Goal: Book appointment/travel/reservation

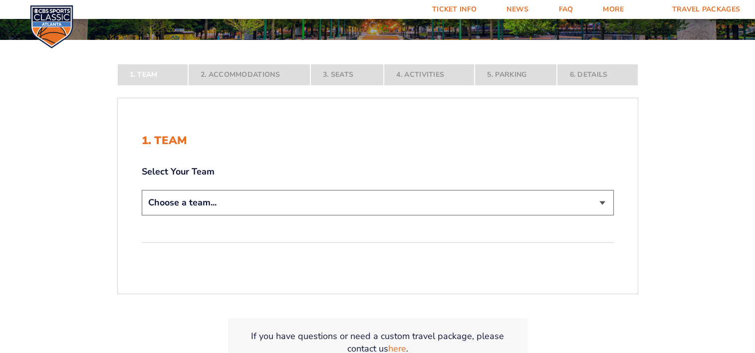
scroll to position [200, 0]
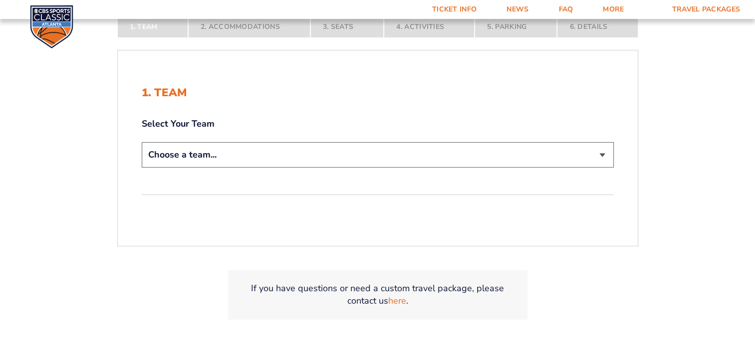
click at [598, 155] on select "Choose a team... [US_STATE] Wildcats [US_STATE] State Buckeyes [US_STATE] Tar H…" at bounding box center [378, 154] width 472 height 25
select select "12956"
click at [142, 142] on select "Choose a team... [US_STATE] Wildcats [US_STATE] State Buckeyes [US_STATE] Tar H…" at bounding box center [378, 154] width 472 height 25
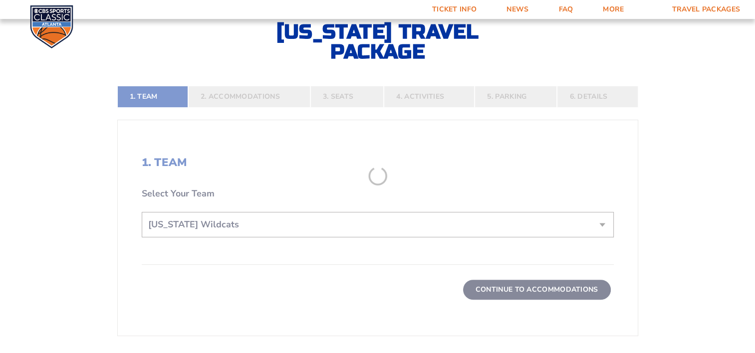
scroll to position [269, 0]
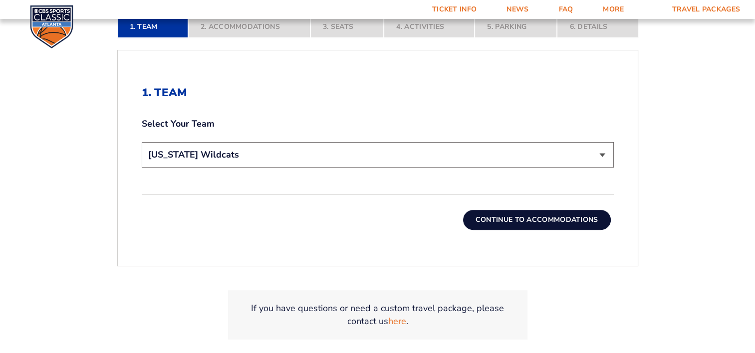
click at [537, 219] on button "Continue To Accommodations" at bounding box center [537, 220] width 148 height 20
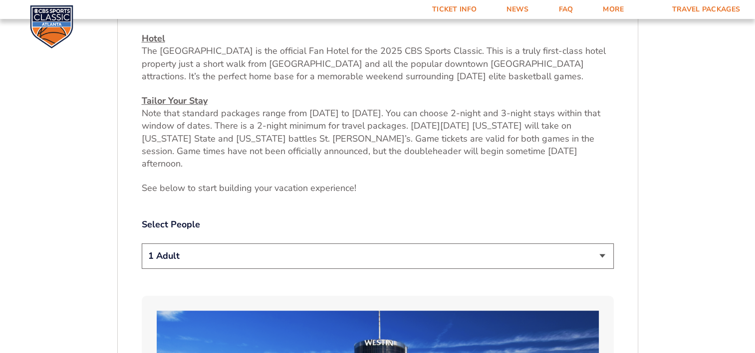
scroll to position [466, 0]
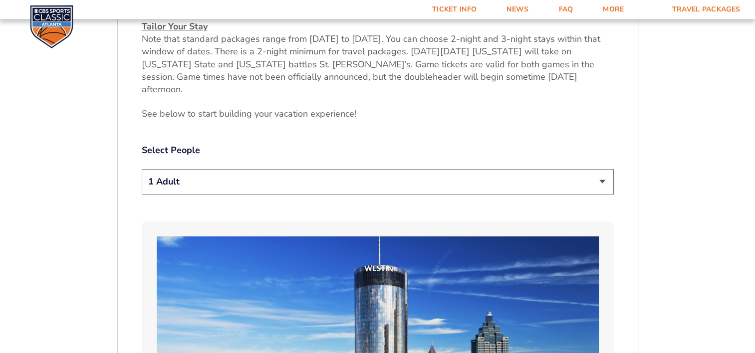
click at [600, 169] on select "1 Adult 2 Adults 3 Adults 4 Adults 2 Adults + 1 Child 2 Adults + 2 Children 2 A…" at bounding box center [378, 181] width 472 height 25
select select "2 Adults"
click at [142, 169] on select "1 Adult 2 Adults 3 Adults 4 Adults 2 Adults + 1 Child 2 Adults + 2 Children 2 A…" at bounding box center [378, 181] width 472 height 25
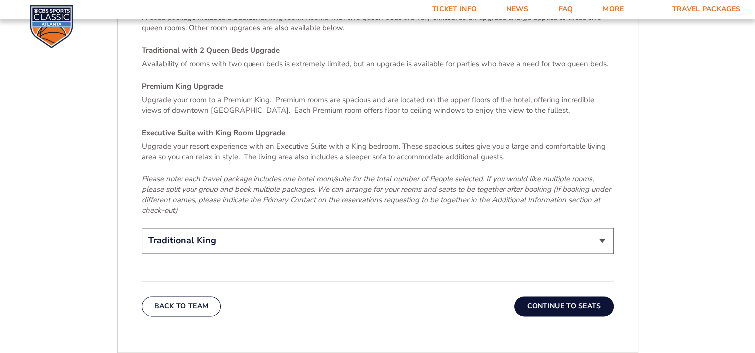
scroll to position [1513, 0]
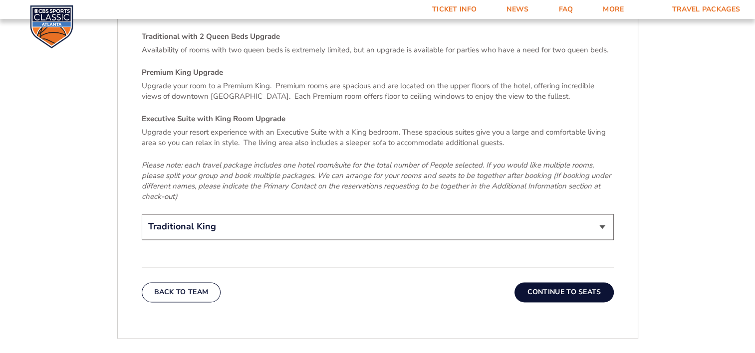
click at [554, 282] on button "Continue To Seats" at bounding box center [563, 292] width 99 height 20
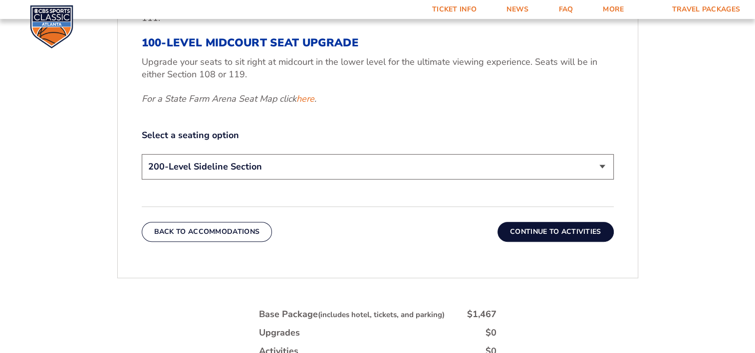
scroll to position [516, 0]
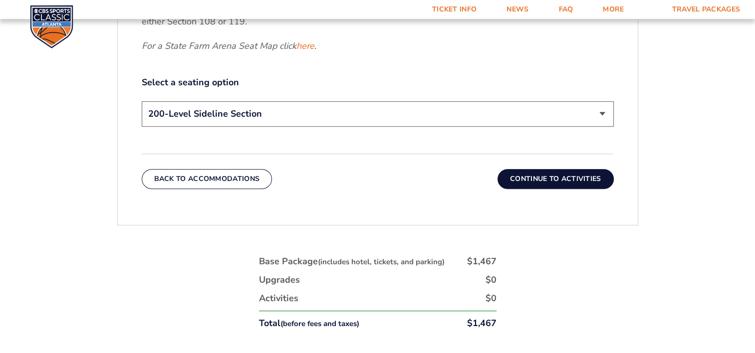
click at [601, 114] on select "200-Level Sideline Section 100-Level Corner Seat Upgrade (+$120 per person) 100…" at bounding box center [378, 113] width 472 height 25
click at [559, 179] on button "Continue To Activities" at bounding box center [555, 179] width 116 height 20
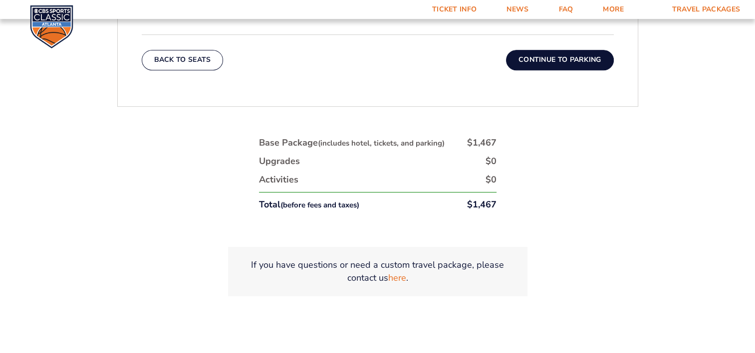
click at [542, 61] on button "Continue To Parking" at bounding box center [560, 60] width 108 height 20
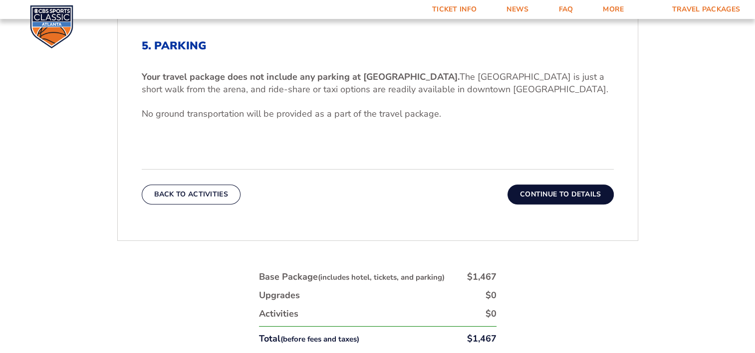
scroll to position [366, 0]
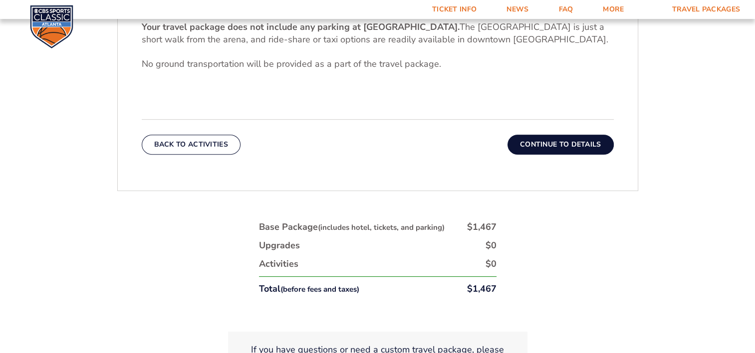
click at [533, 137] on button "Continue To Details" at bounding box center [560, 145] width 106 height 20
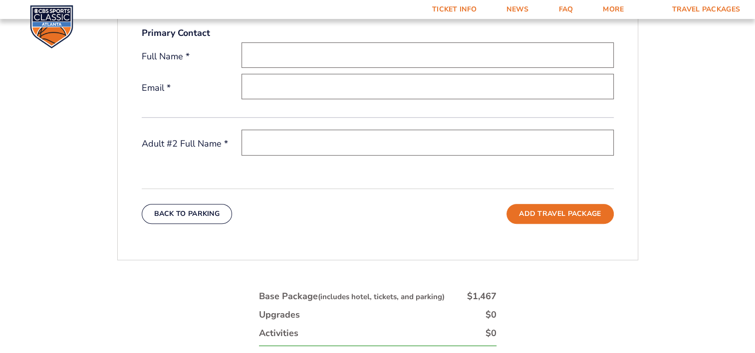
scroll to position [466, 0]
